Goal: Transaction & Acquisition: Obtain resource

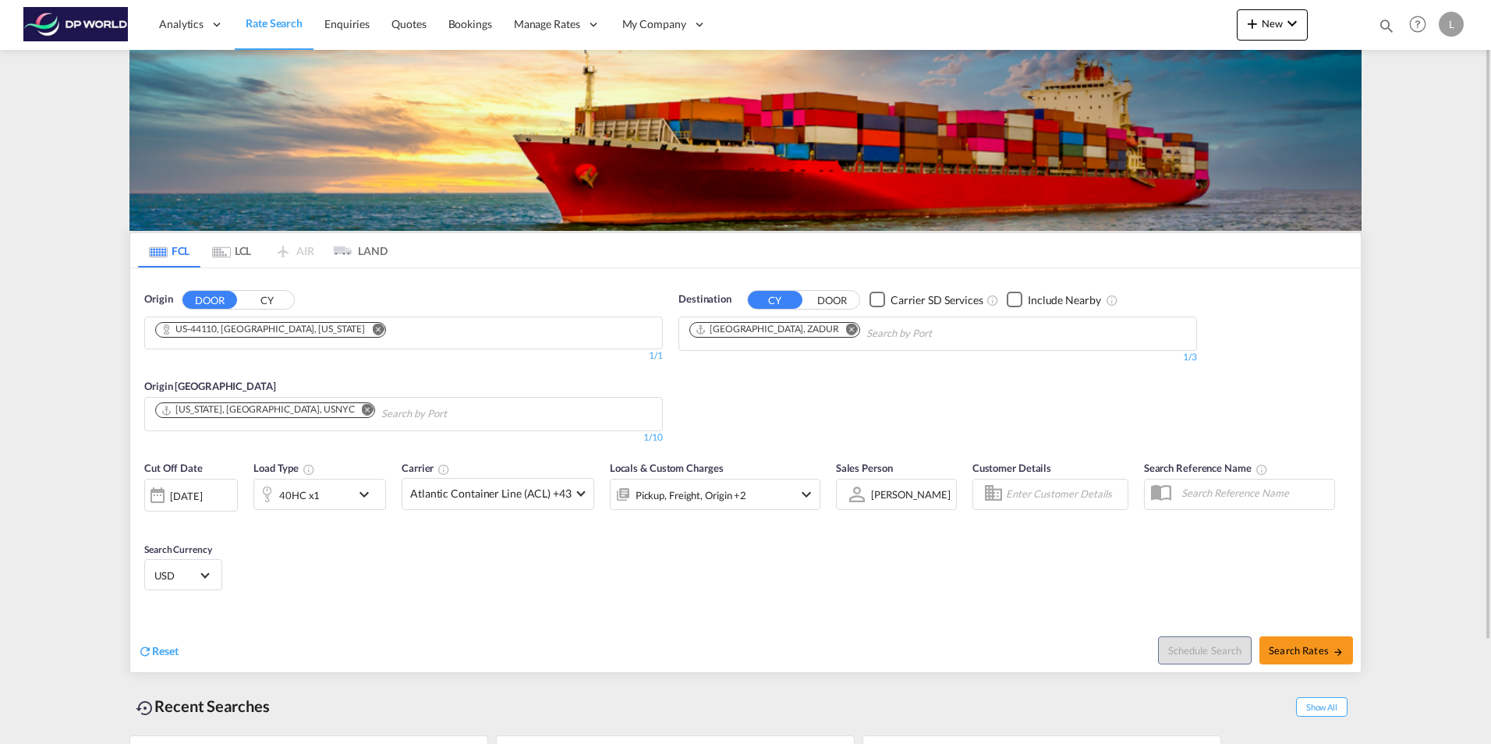
click at [372, 327] on md-icon "Remove" at bounding box center [378, 329] width 12 height 12
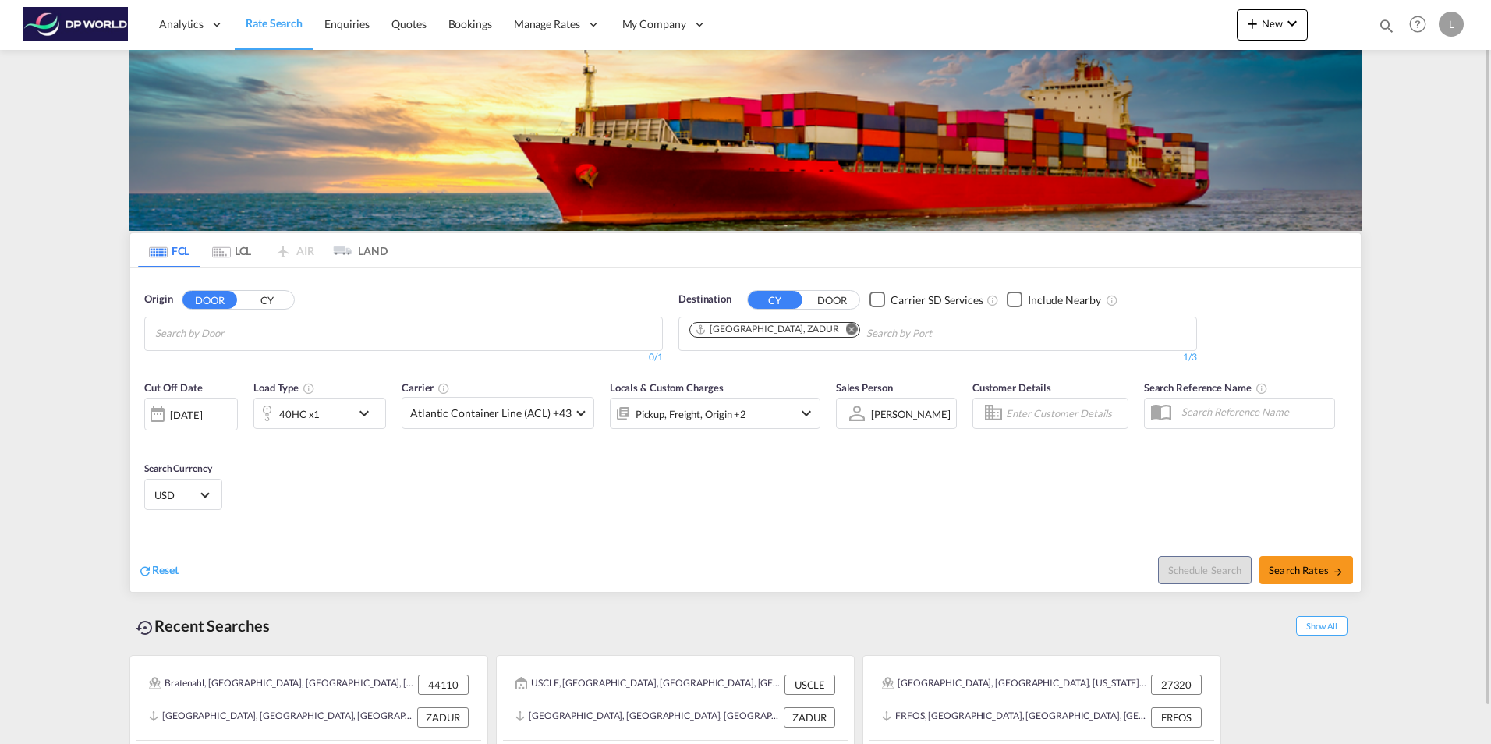
click at [203, 328] on input "Chips input." at bounding box center [229, 333] width 148 height 25
click at [224, 325] on input "[PERSON_NAME] port" at bounding box center [229, 333] width 148 height 25
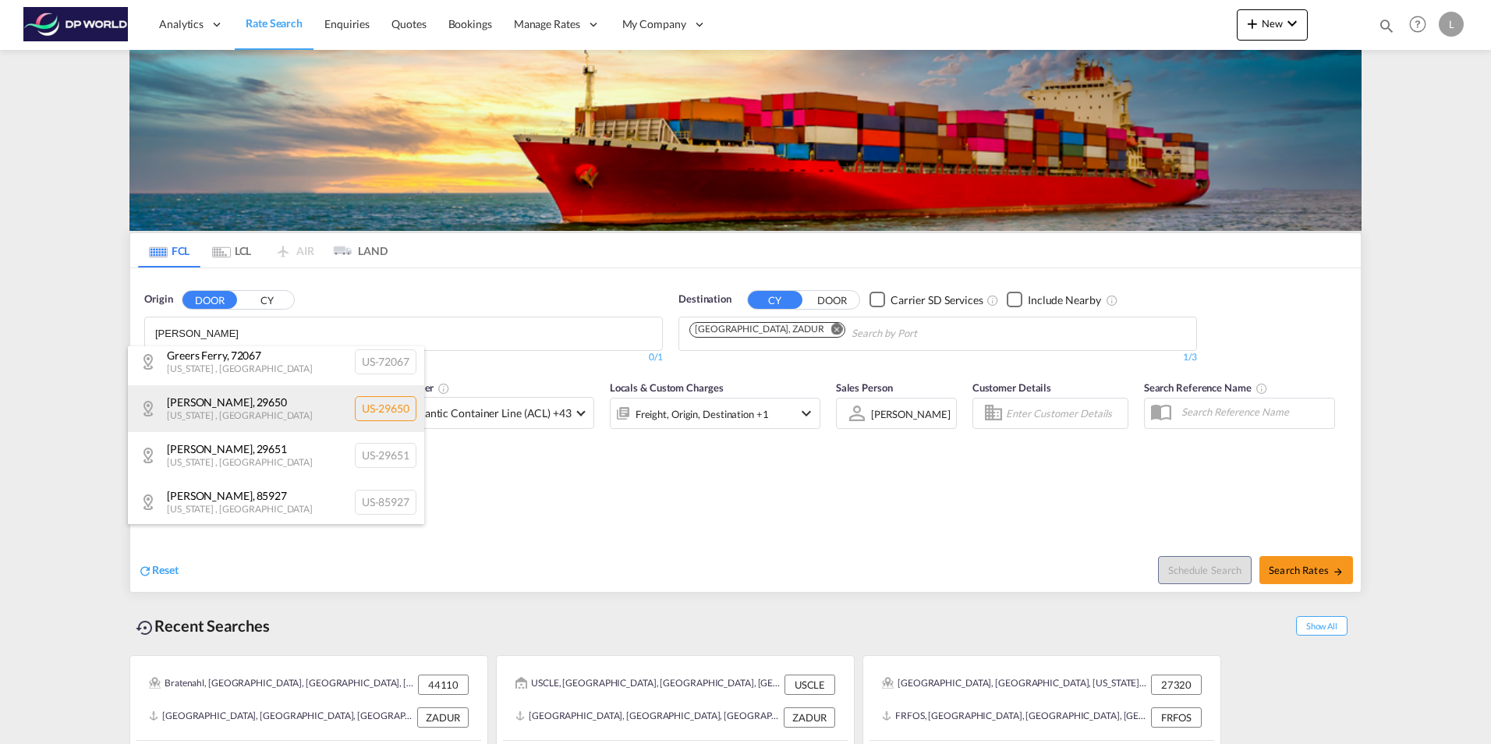
scroll to position [9, 0]
type input "[PERSON_NAME]"
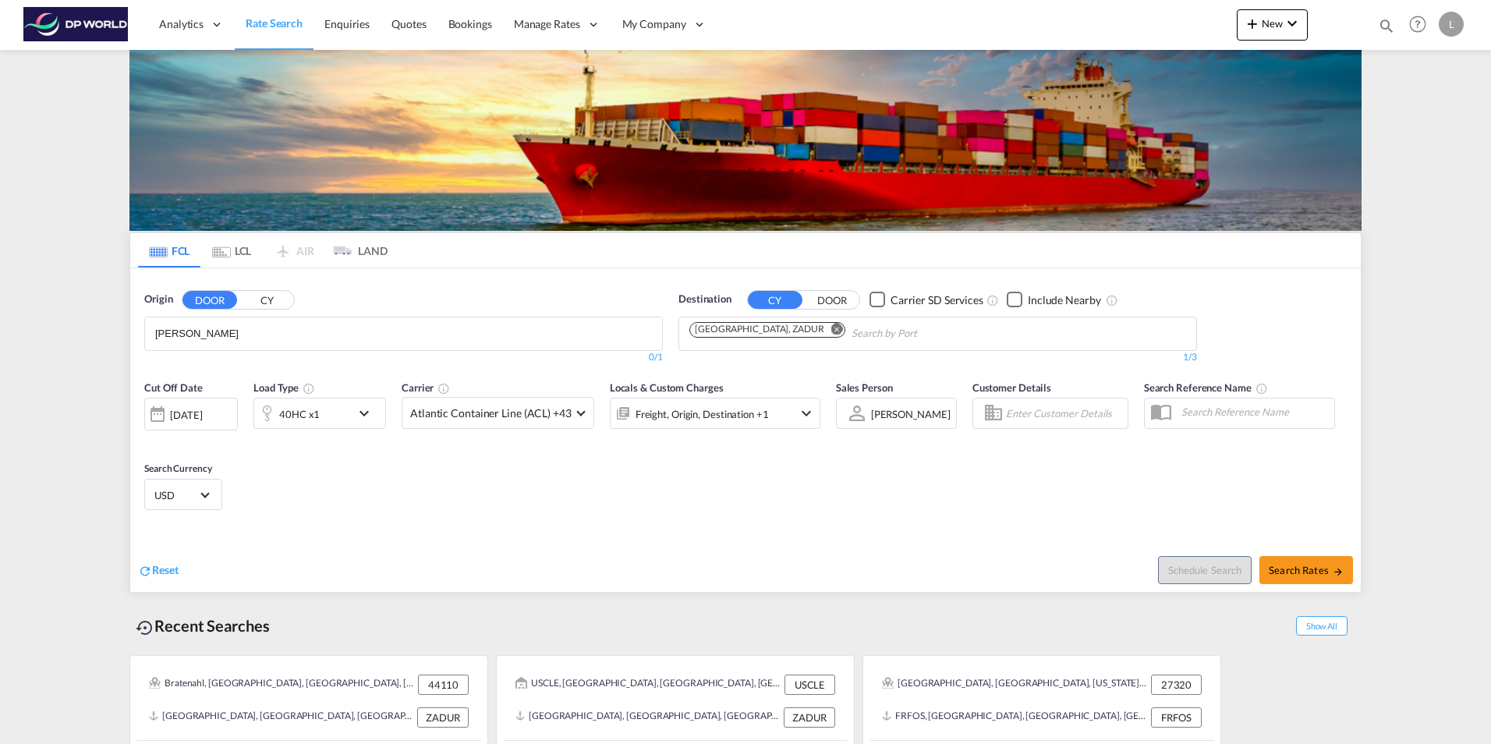
click at [268, 299] on button "CY" at bounding box center [266, 300] width 55 height 18
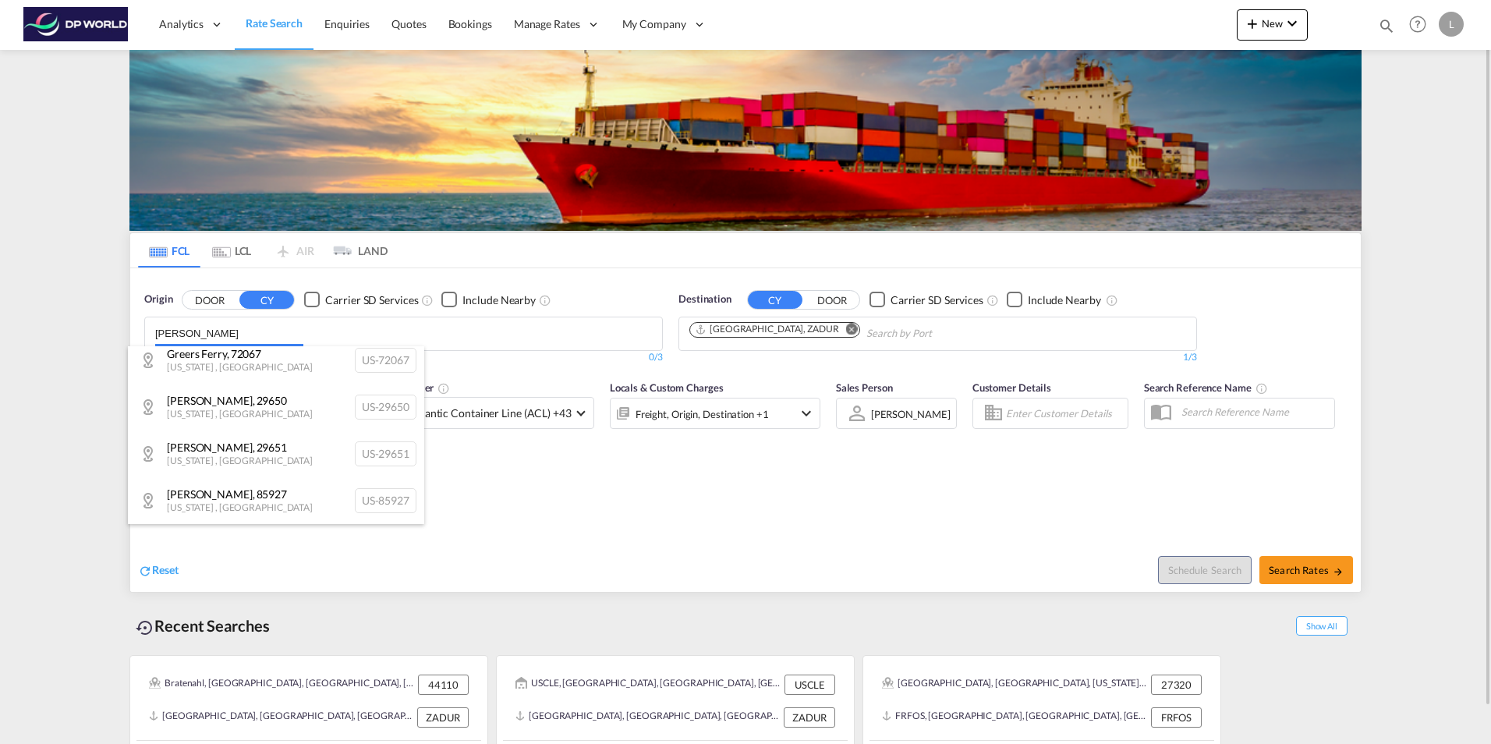
click at [237, 341] on body "Analytics Reports Dashboard Rate Search Enquiries Quotes Bookings" at bounding box center [745, 372] width 1491 height 744
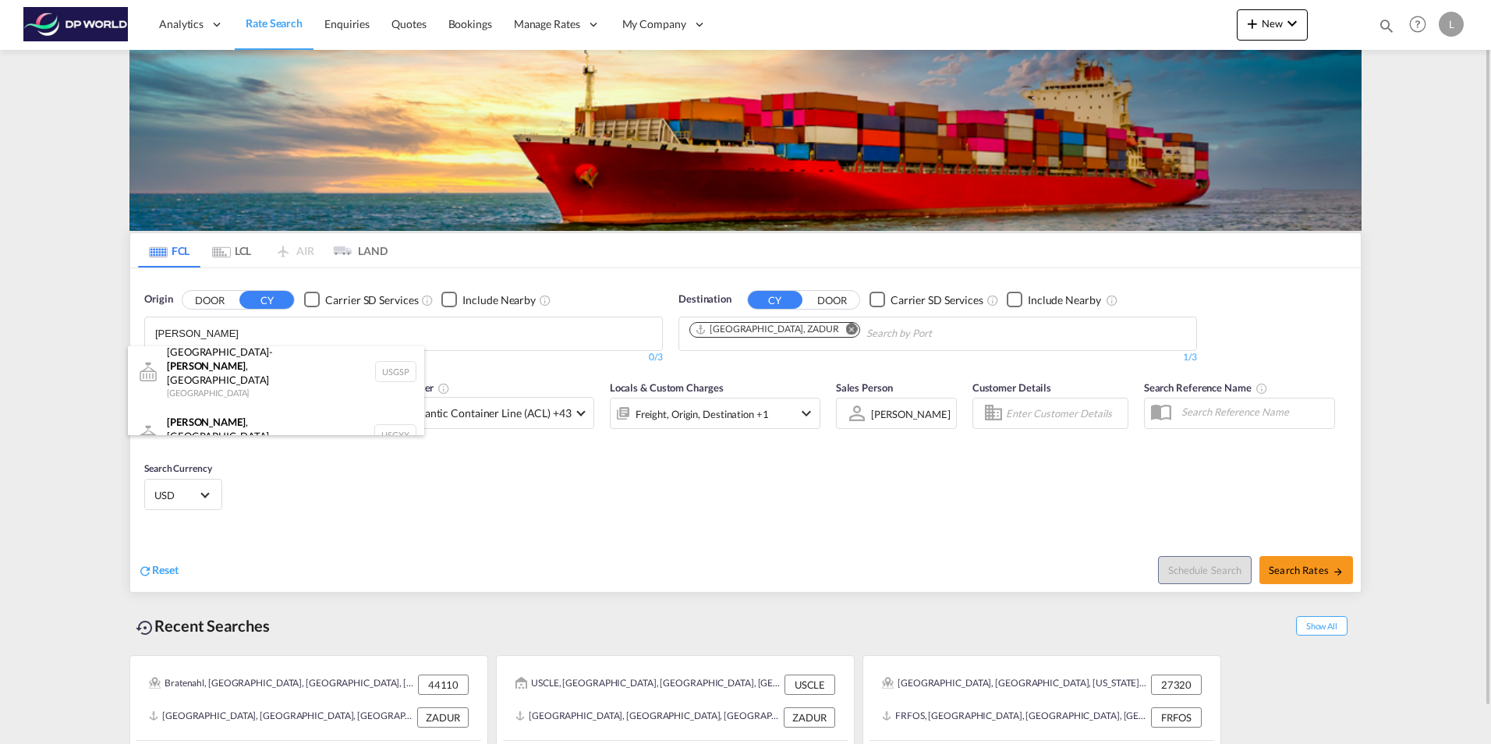
scroll to position [5, 0]
click at [200, 425] on div "Greer , [GEOGRAPHIC_DATA] [GEOGRAPHIC_DATA] USGXX" at bounding box center [276, 440] width 296 height 56
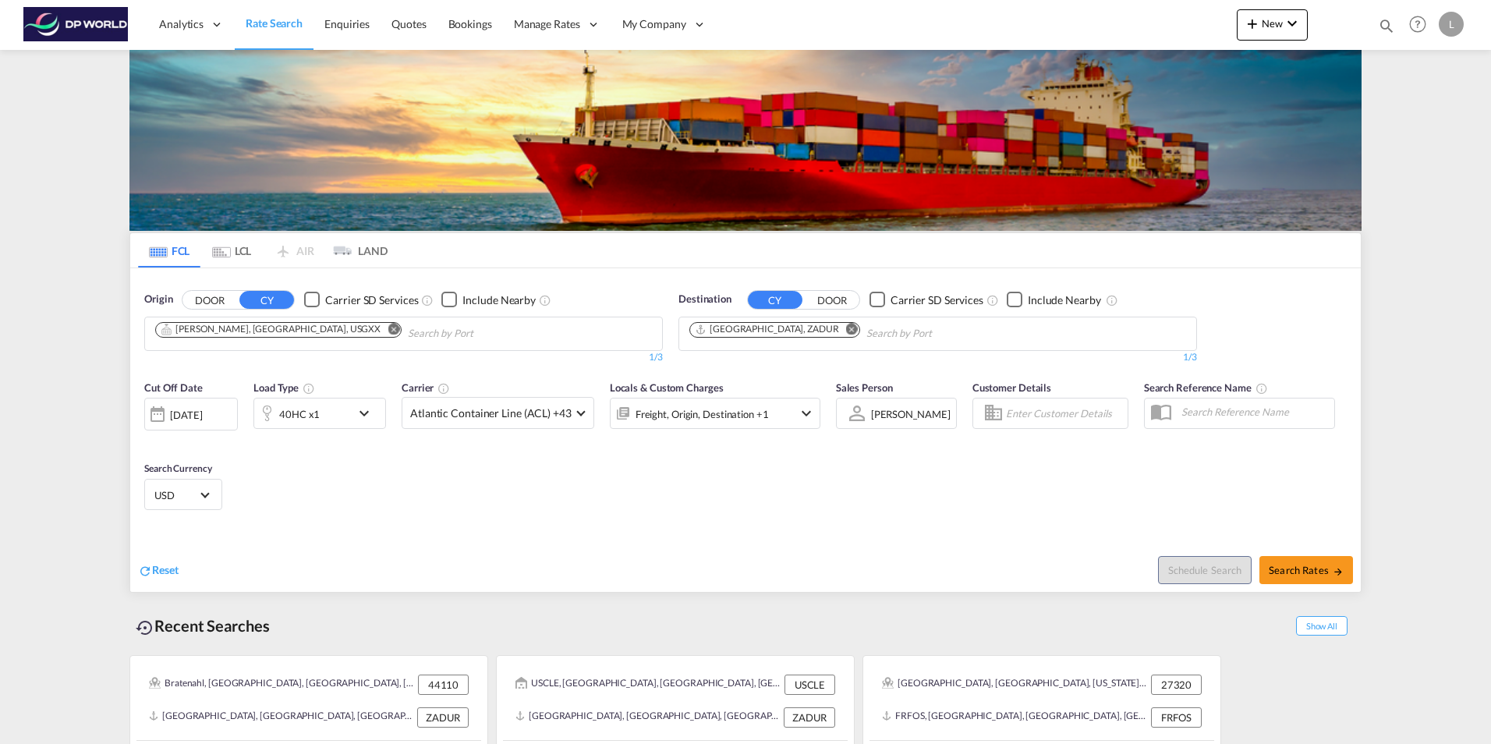
scroll to position [0, 0]
click at [846, 328] on md-icon "Remove" at bounding box center [852, 329] width 12 height 12
click at [740, 328] on body "Analytics Reports Dashboard Rate Search Enquiries Quotes Bookings" at bounding box center [745, 372] width 1491 height 744
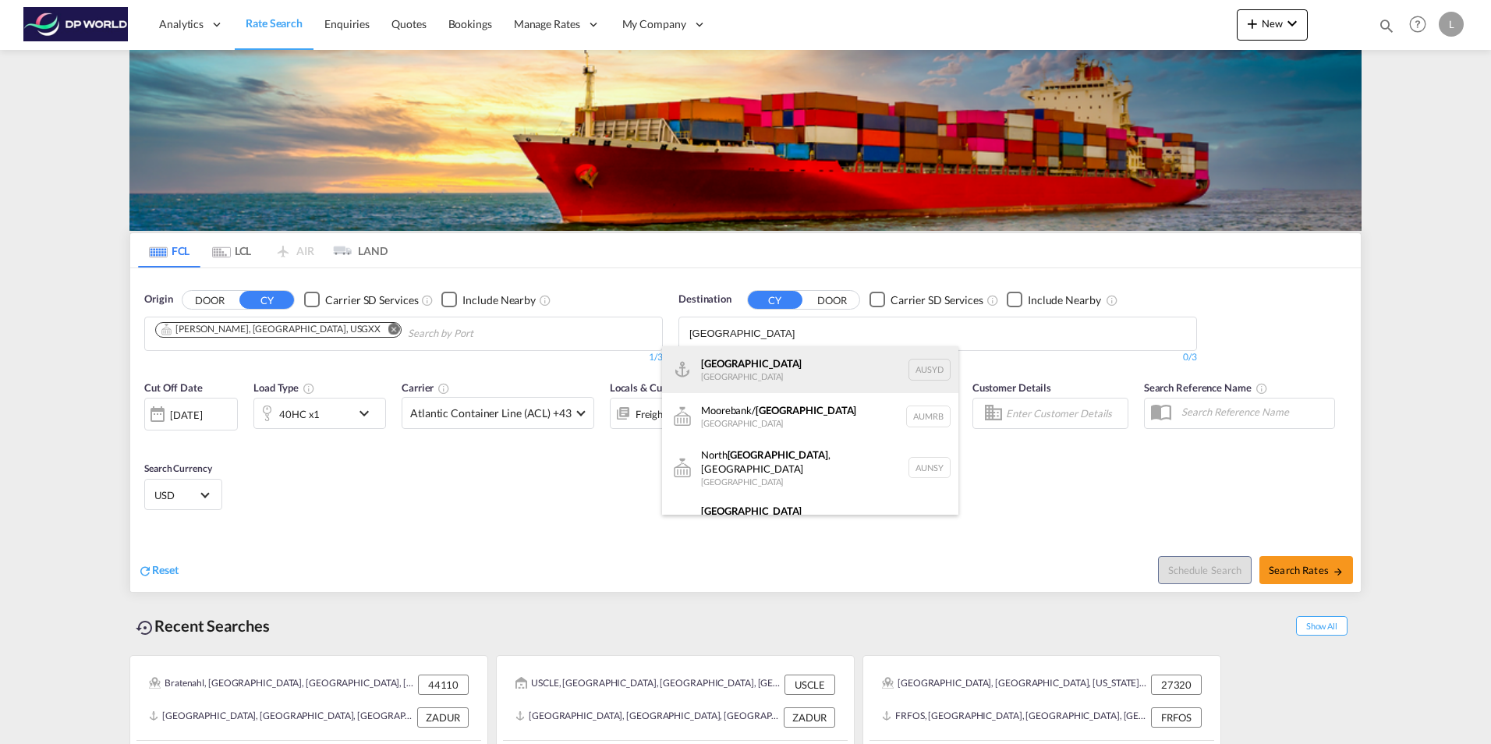
type input "[GEOGRAPHIC_DATA]"
click at [734, 370] on div "[GEOGRAPHIC_DATA] [GEOGRAPHIC_DATA] AUSYD" at bounding box center [810, 369] width 296 height 47
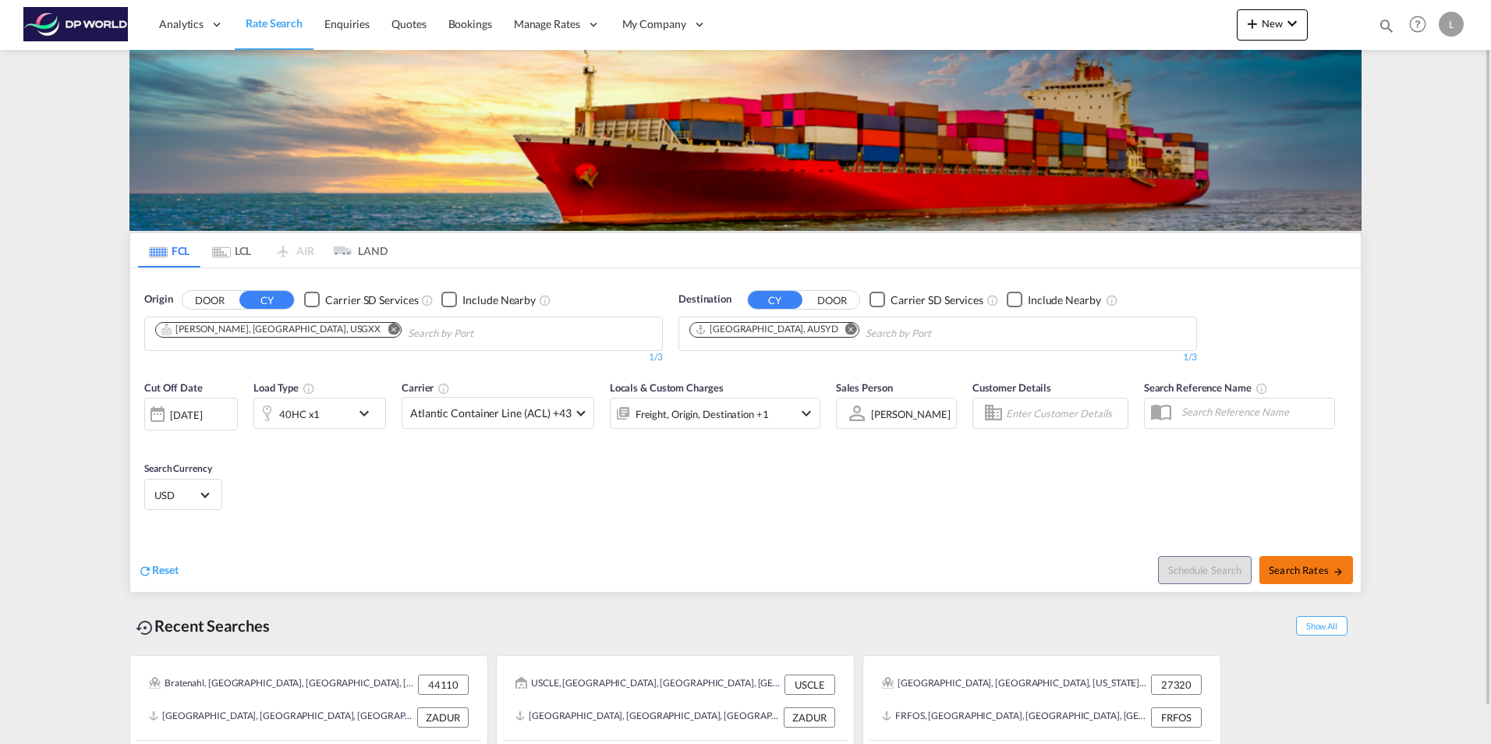
click at [1293, 566] on span "Search Rates" at bounding box center [1306, 570] width 75 height 12
type input "USGXX to AUSYD / [DATE]"
